Goal: Find specific page/section: Find specific page/section

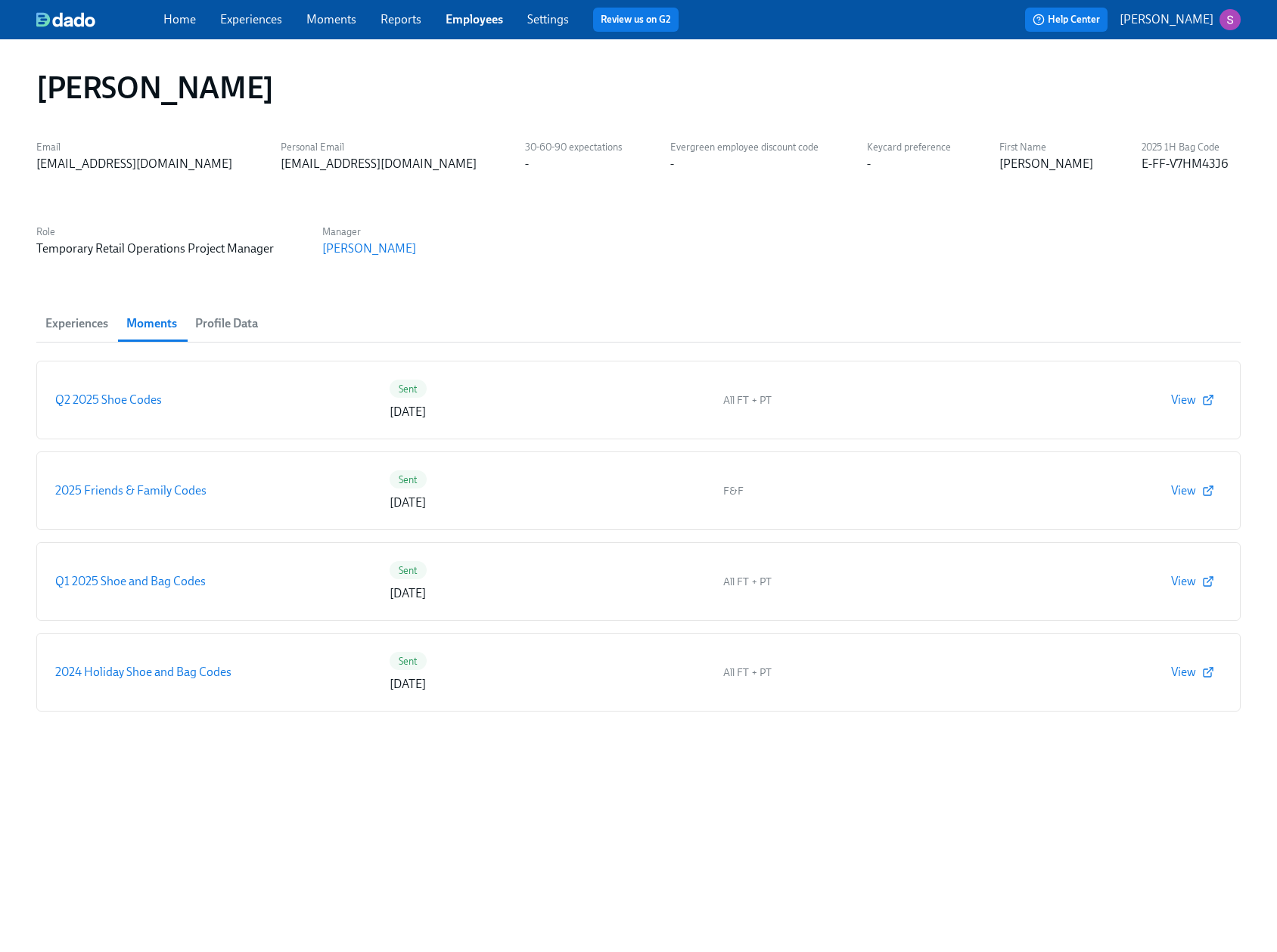
click at [54, 22] on img at bounding box center [65, 20] width 59 height 15
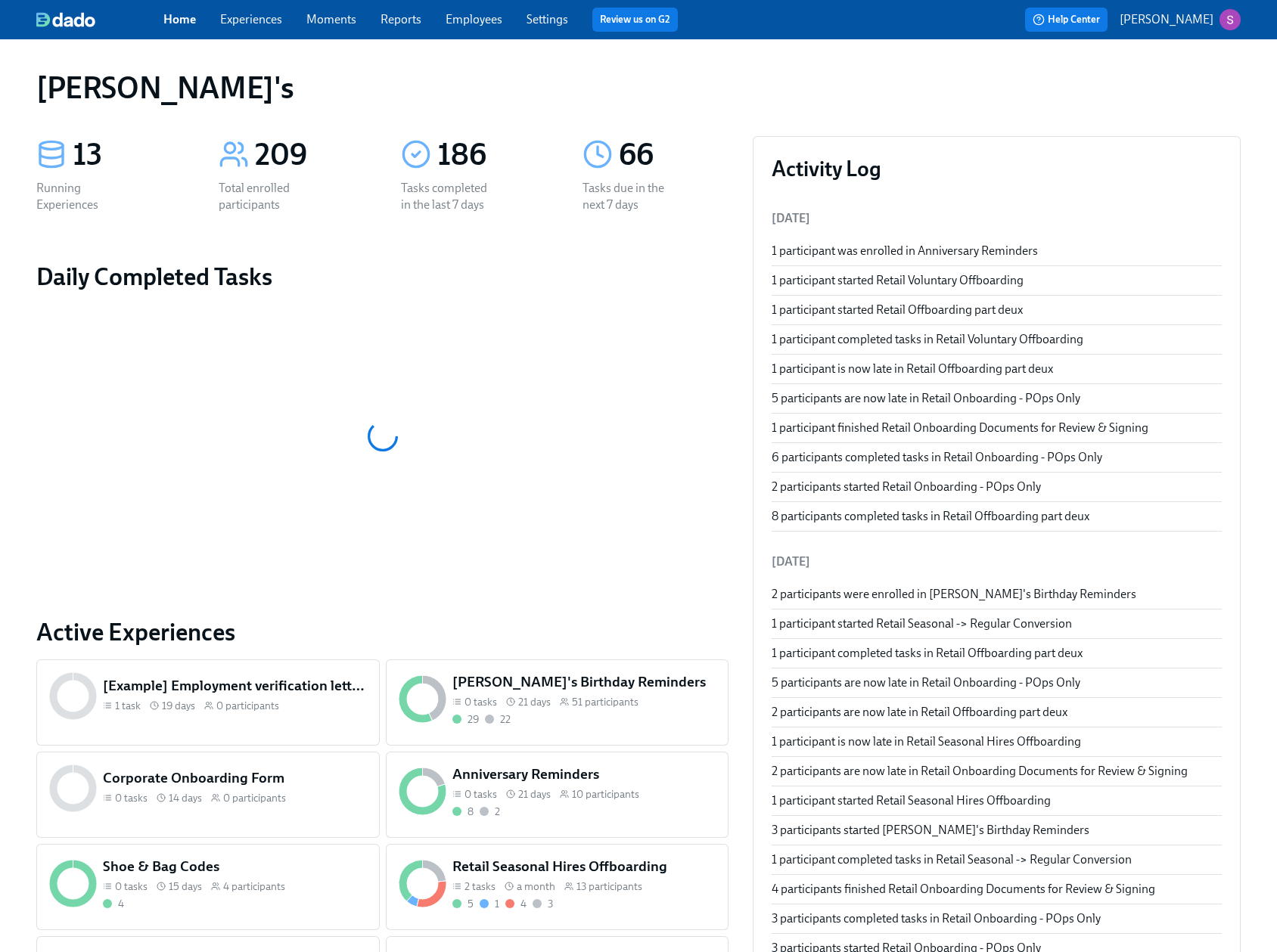
click at [481, 27] on span "Employees" at bounding box center [474, 19] width 57 height 16
click at [478, 24] on link "Employees" at bounding box center [474, 19] width 57 height 15
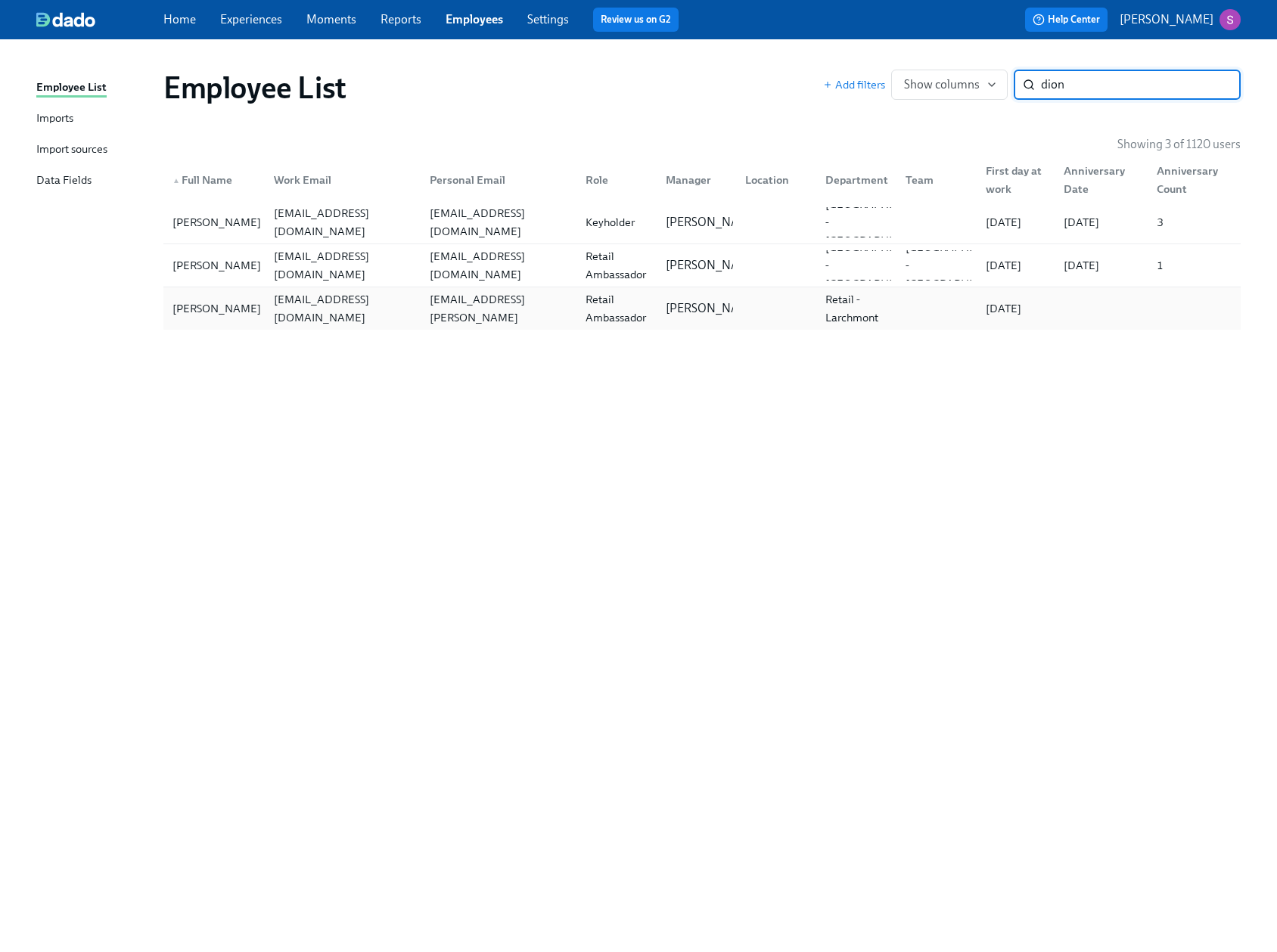
type input "dion"
click at [207, 311] on div "[PERSON_NAME]" at bounding box center [217, 308] width 101 height 18
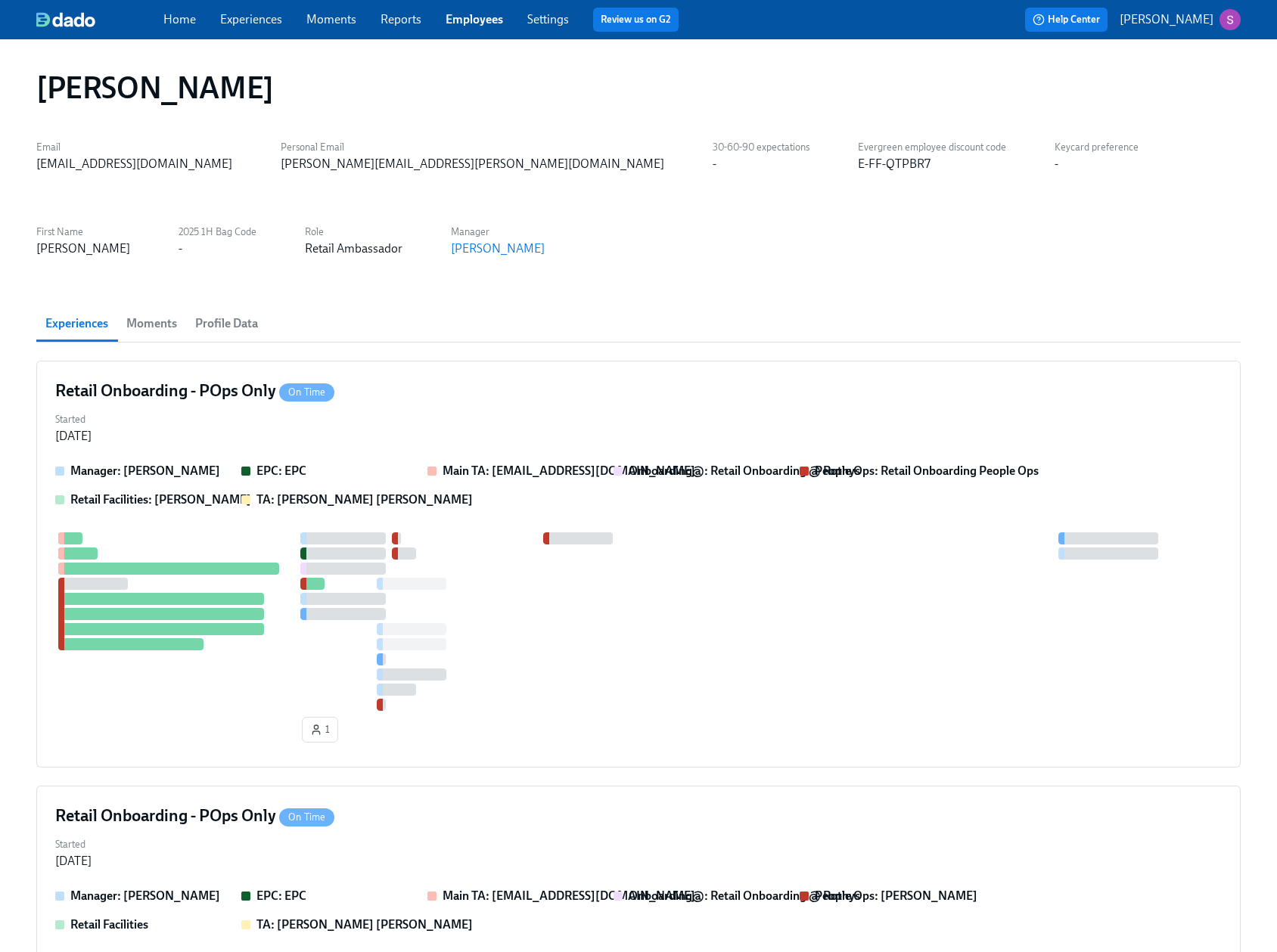
click at [148, 325] on span "Moments" at bounding box center [151, 323] width 51 height 21
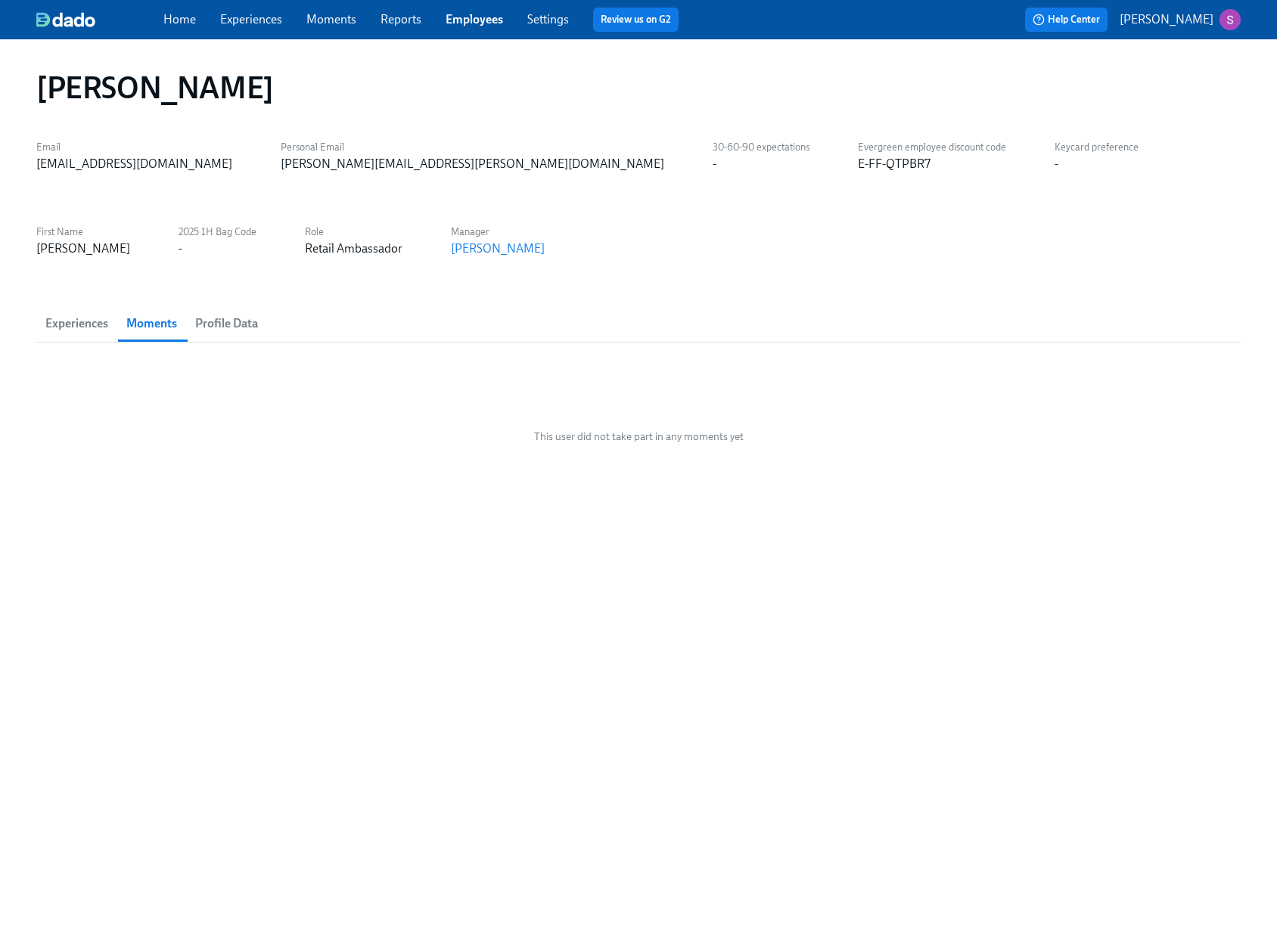
click at [214, 322] on span "Profile Data" at bounding box center [226, 323] width 63 height 21
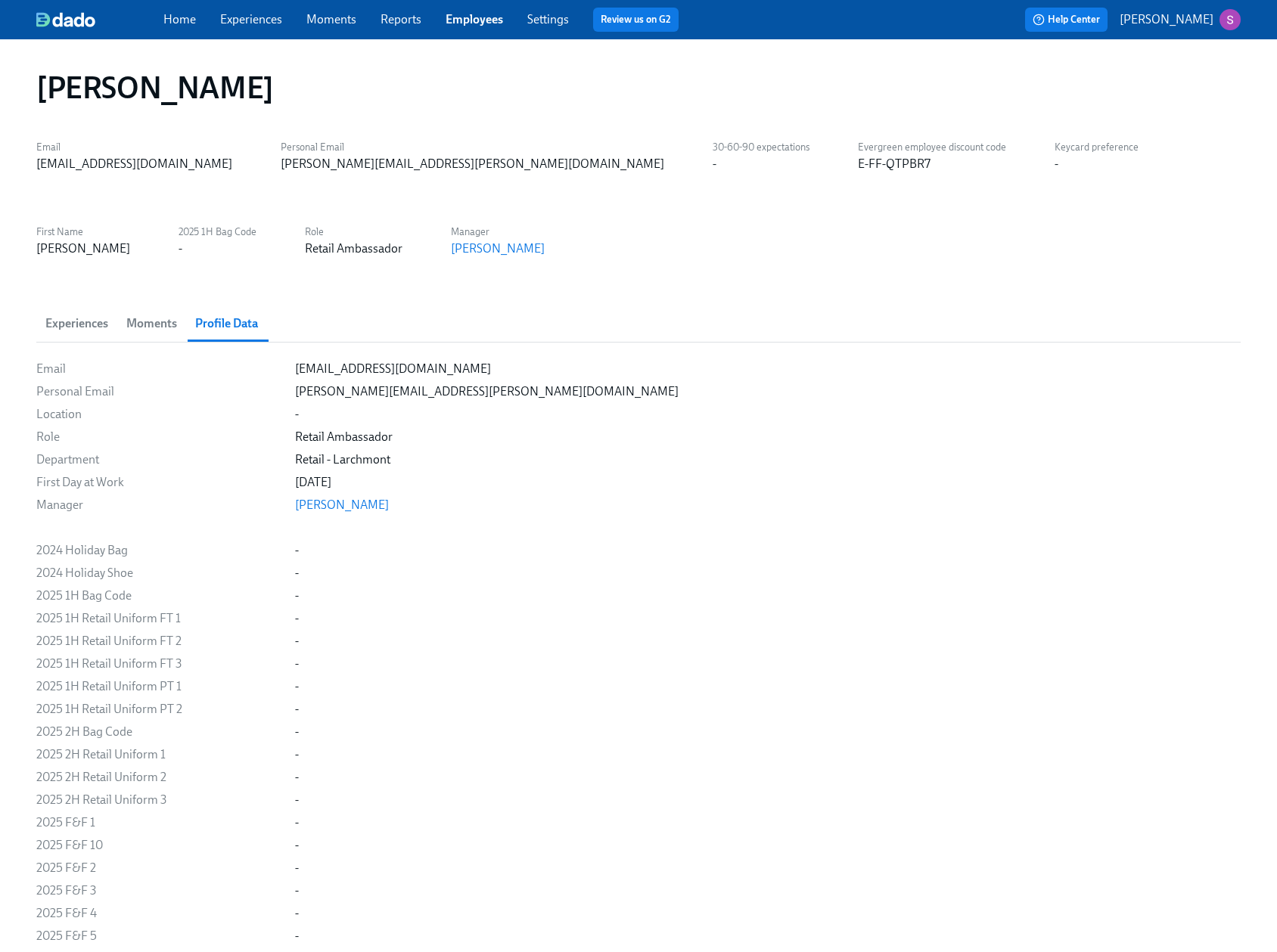
click at [141, 322] on span "Moments" at bounding box center [151, 323] width 51 height 21
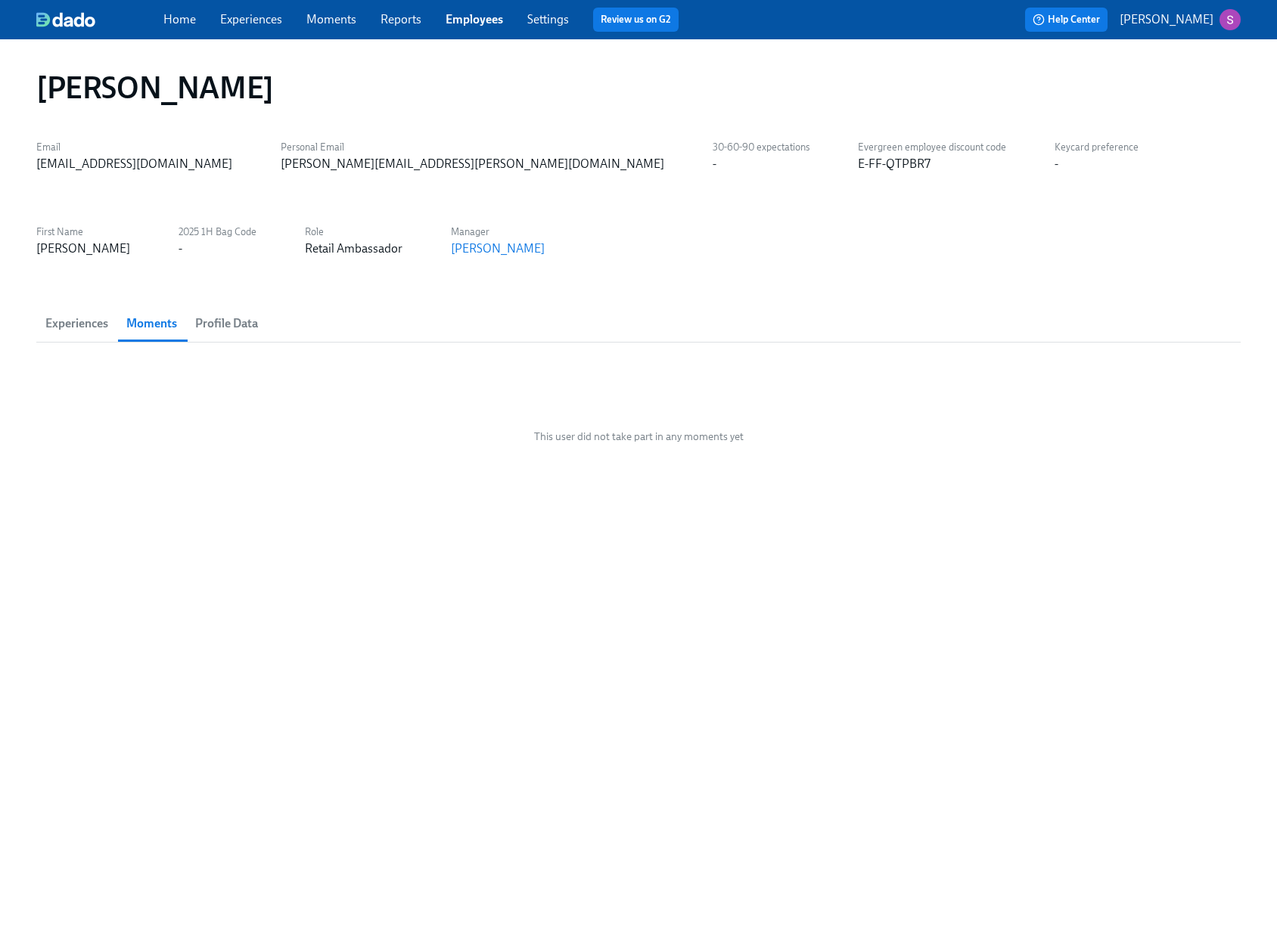
click at [78, 322] on span "Experiences" at bounding box center [77, 323] width 63 height 21
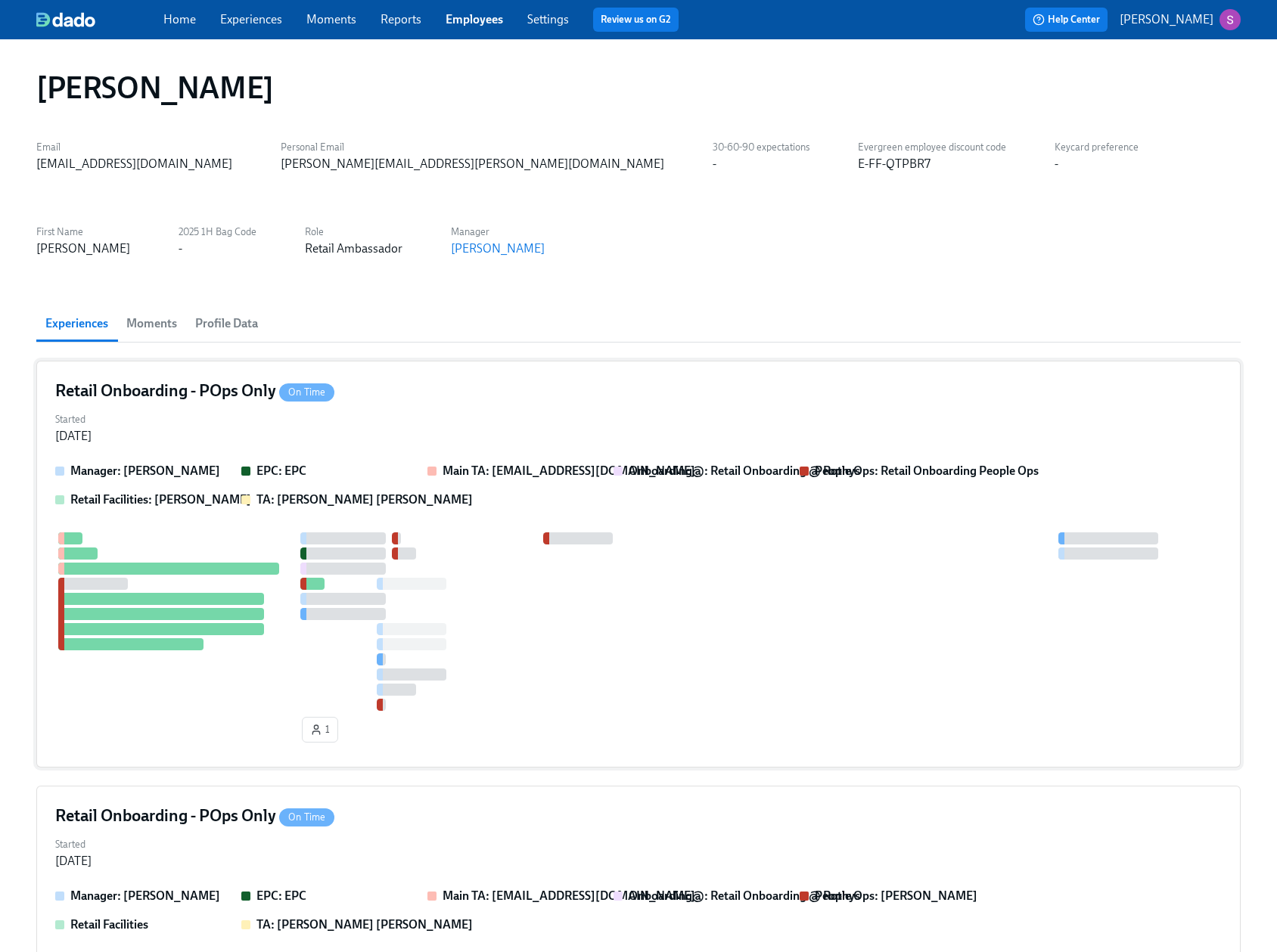
click at [399, 386] on div "Retail Onboarding - POps Only On Time" at bounding box center [638, 391] width 1166 height 22
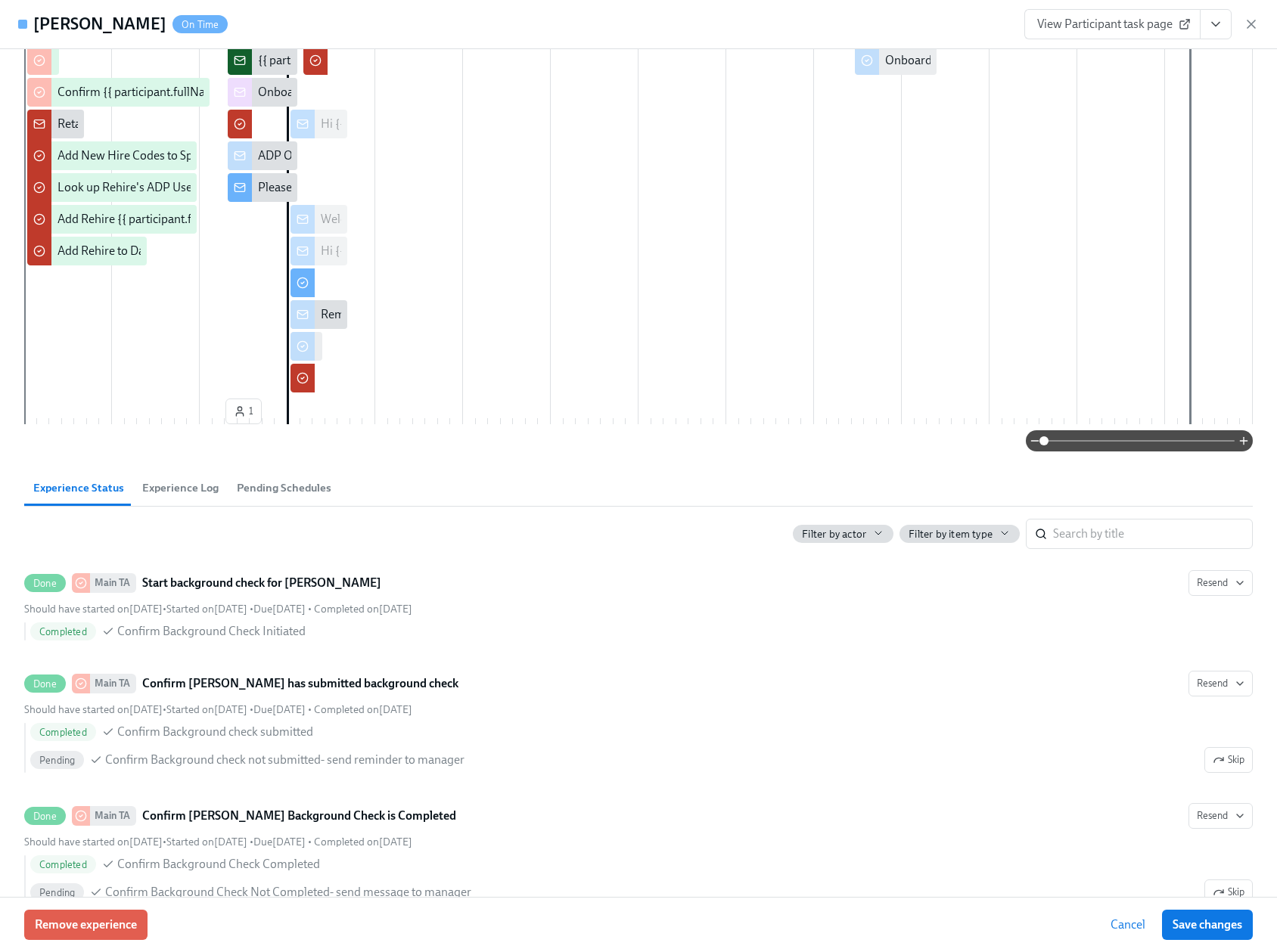
click at [191, 488] on span "Experience Log" at bounding box center [180, 488] width 77 height 17
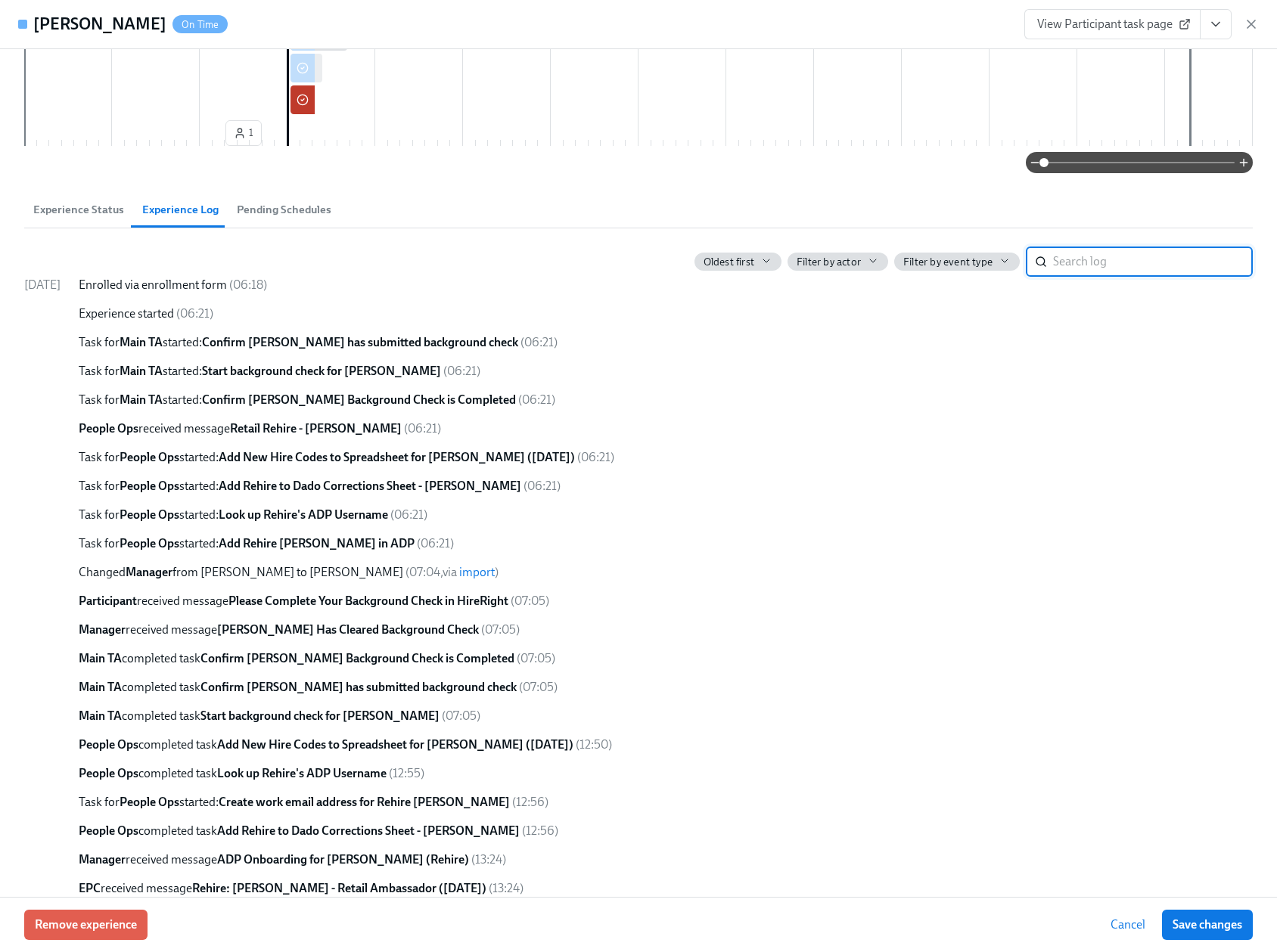
scroll to position [520, 0]
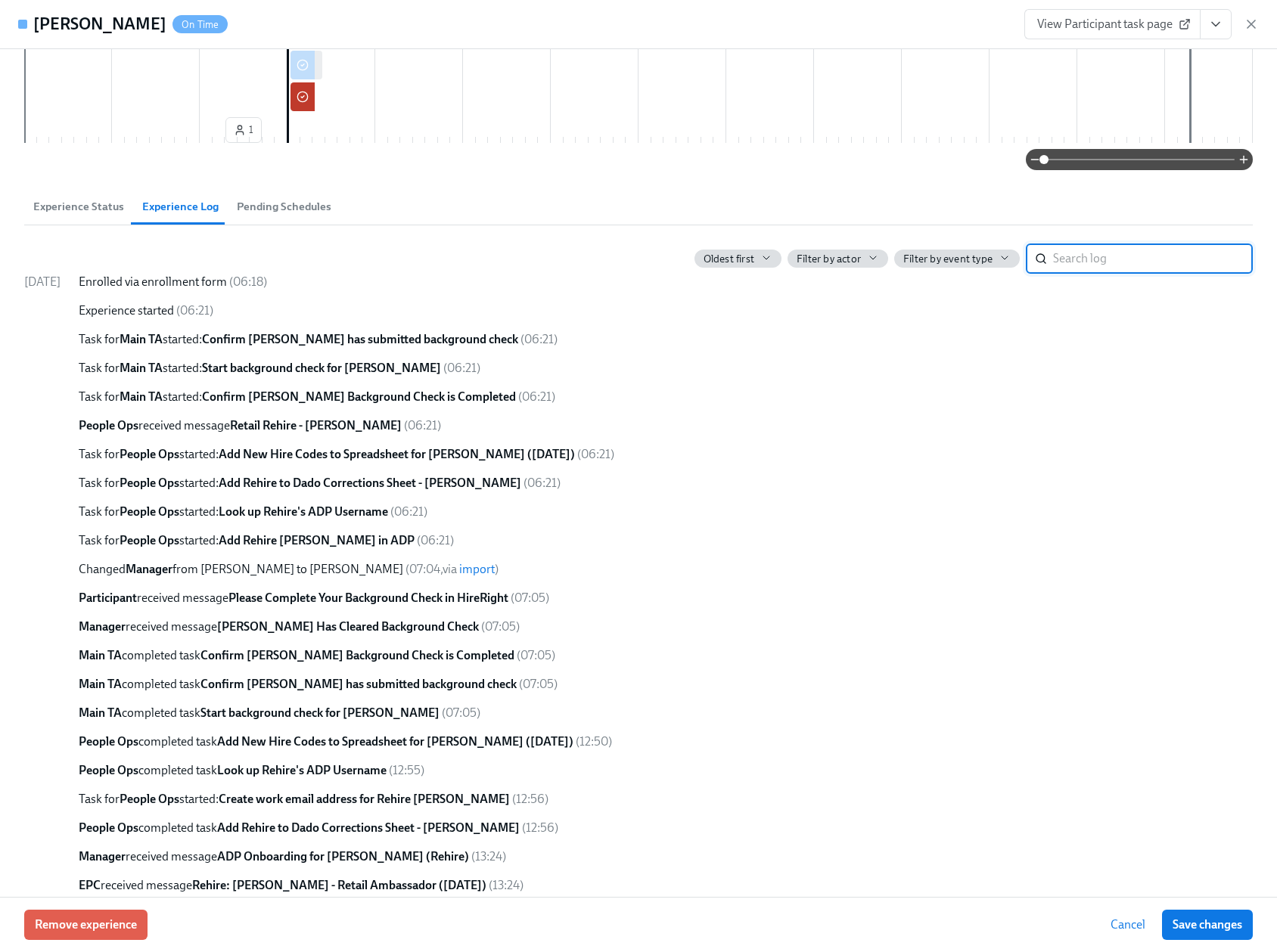
click at [97, 211] on span "Experience Status" at bounding box center [79, 206] width 91 height 17
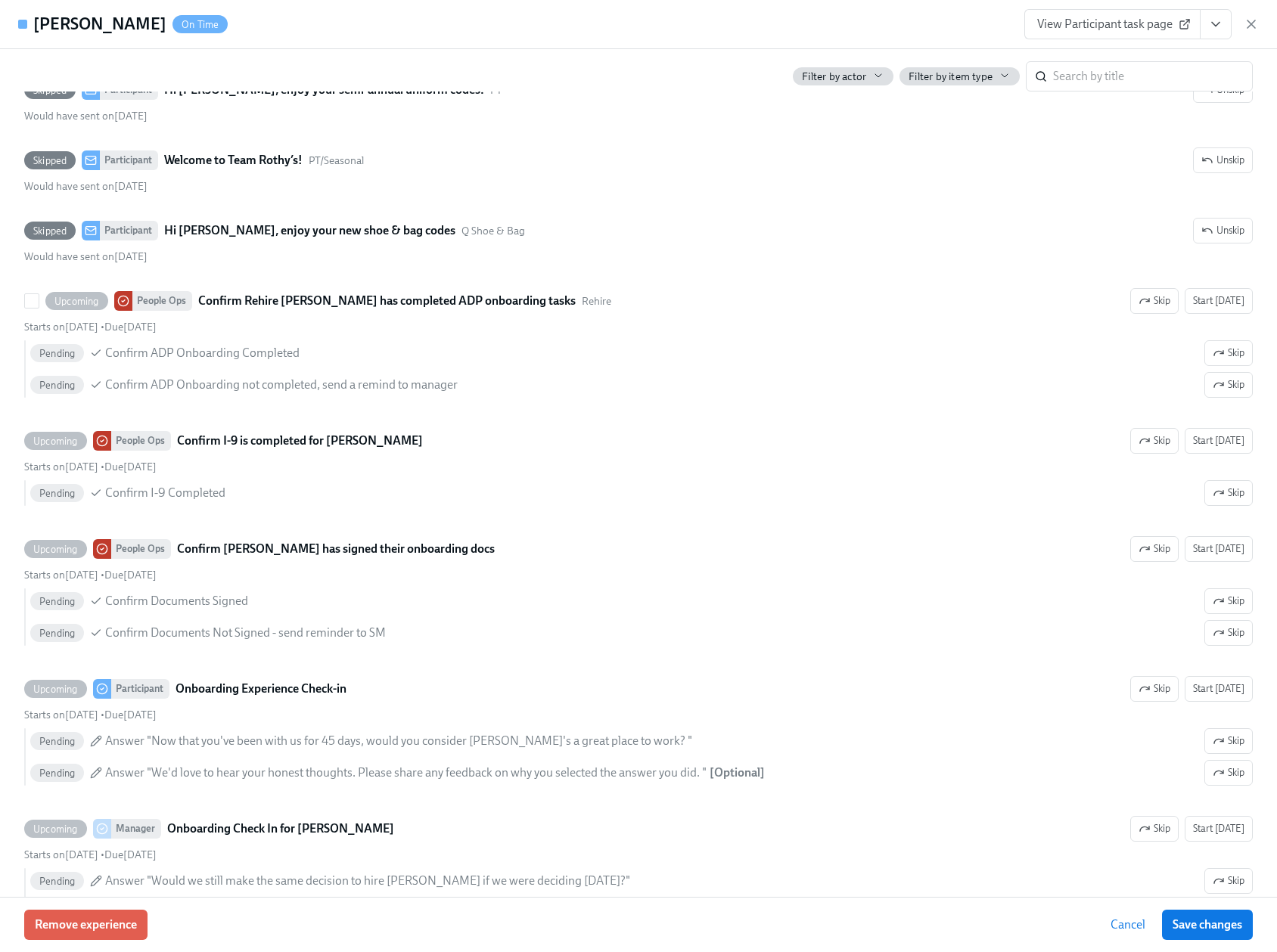
scroll to position [2536, 0]
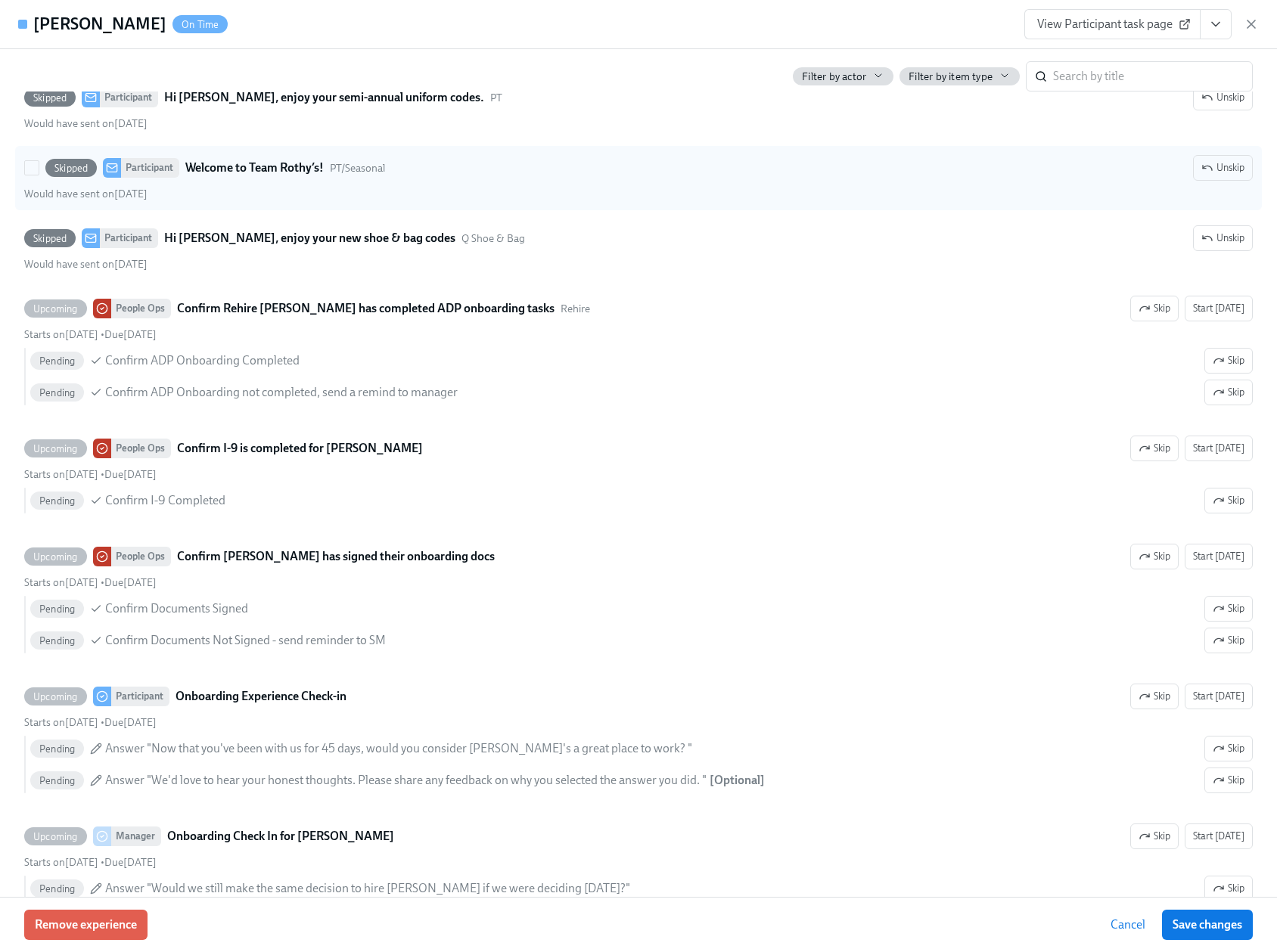
click at [223, 169] on strong "Welcome to Team Rothy’s!" at bounding box center [255, 168] width 138 height 18
click at [39, 169] on input "Skipped Participant Welcome to Team [PERSON_NAME]’s! PT/Seasonal Unskip Would h…" at bounding box center [32, 168] width 14 height 14
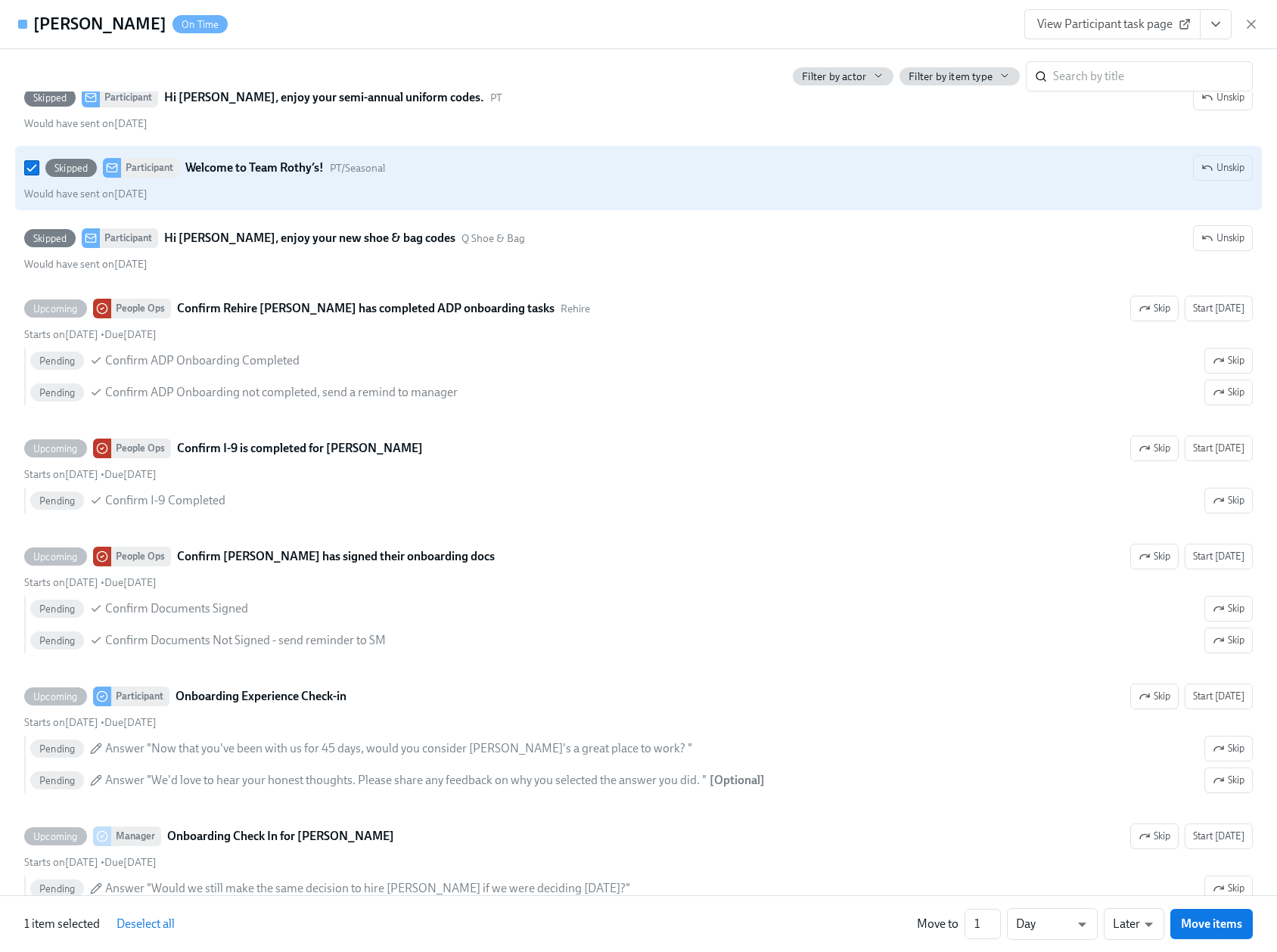
click at [161, 167] on div "Participant" at bounding box center [150, 168] width 58 height 20
click at [39, 167] on input "Skipped Participant Welcome to Team [PERSON_NAME]’s! PT/Seasonal Unskip Would h…" at bounding box center [32, 168] width 14 height 14
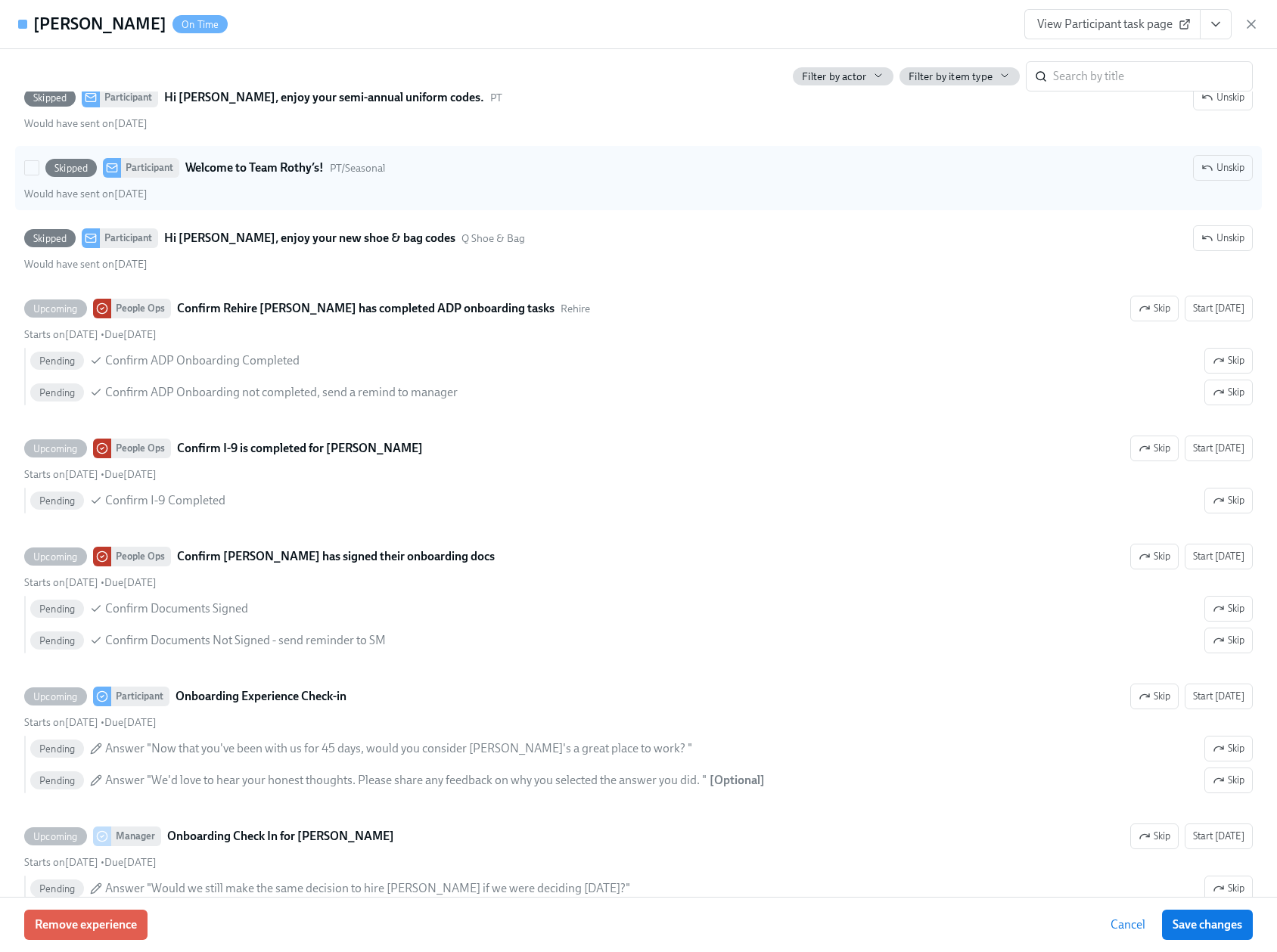
click at [114, 167] on icon at bounding box center [112, 168] width 12 height 12
click at [39, 167] on input "Skipped Participant Welcome to Team [PERSON_NAME]’s! PT/Seasonal Unskip Would h…" at bounding box center [32, 168] width 14 height 14
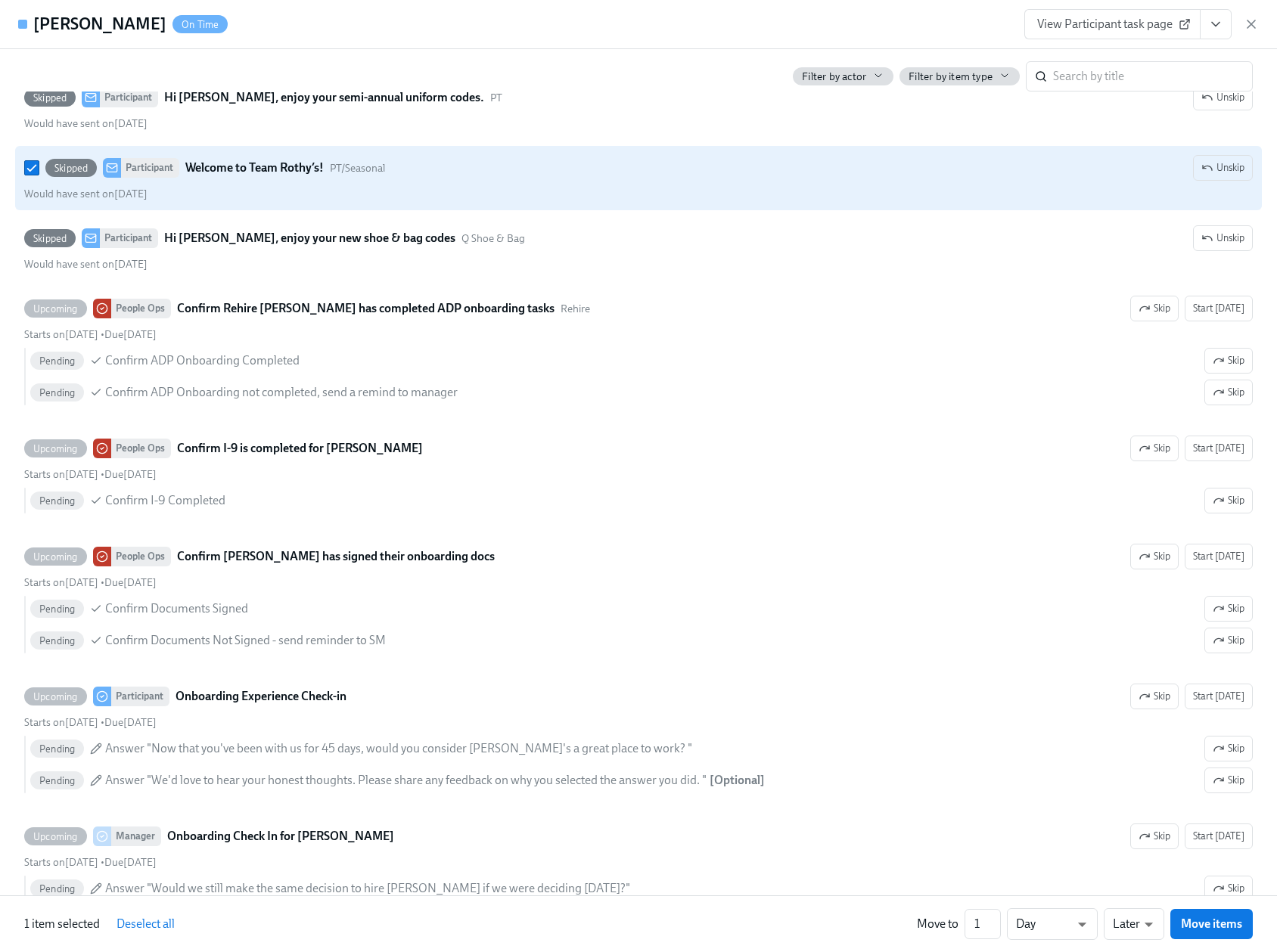
click at [233, 172] on strong "Welcome to Team Rothy’s!" at bounding box center [255, 168] width 138 height 18
click at [39, 172] on input "Skipped Participant Welcome to Team [PERSON_NAME]’s! PT/Seasonal Unskip Would h…" at bounding box center [32, 168] width 14 height 14
checkbox input "false"
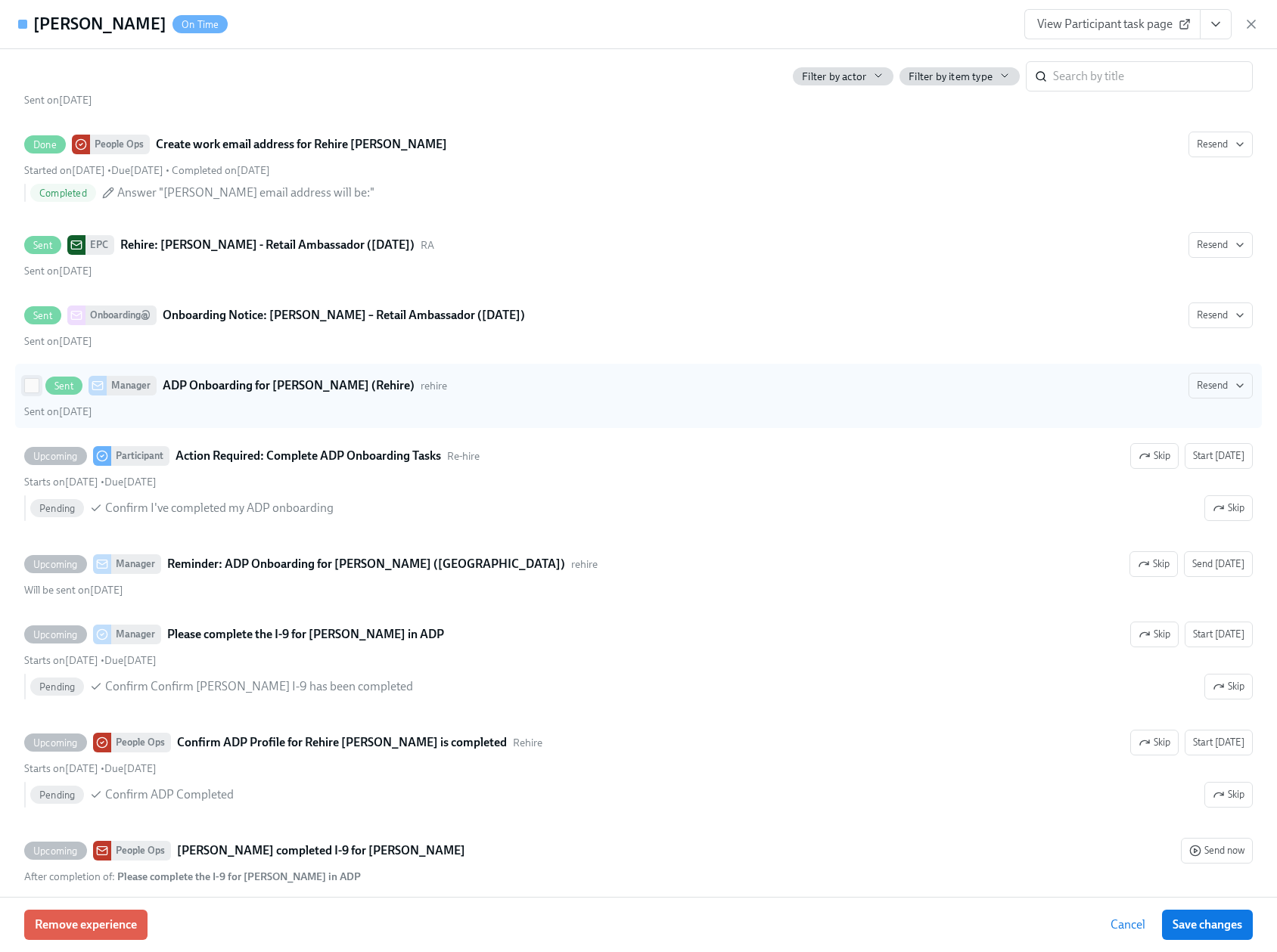
scroll to position [1711, 0]
